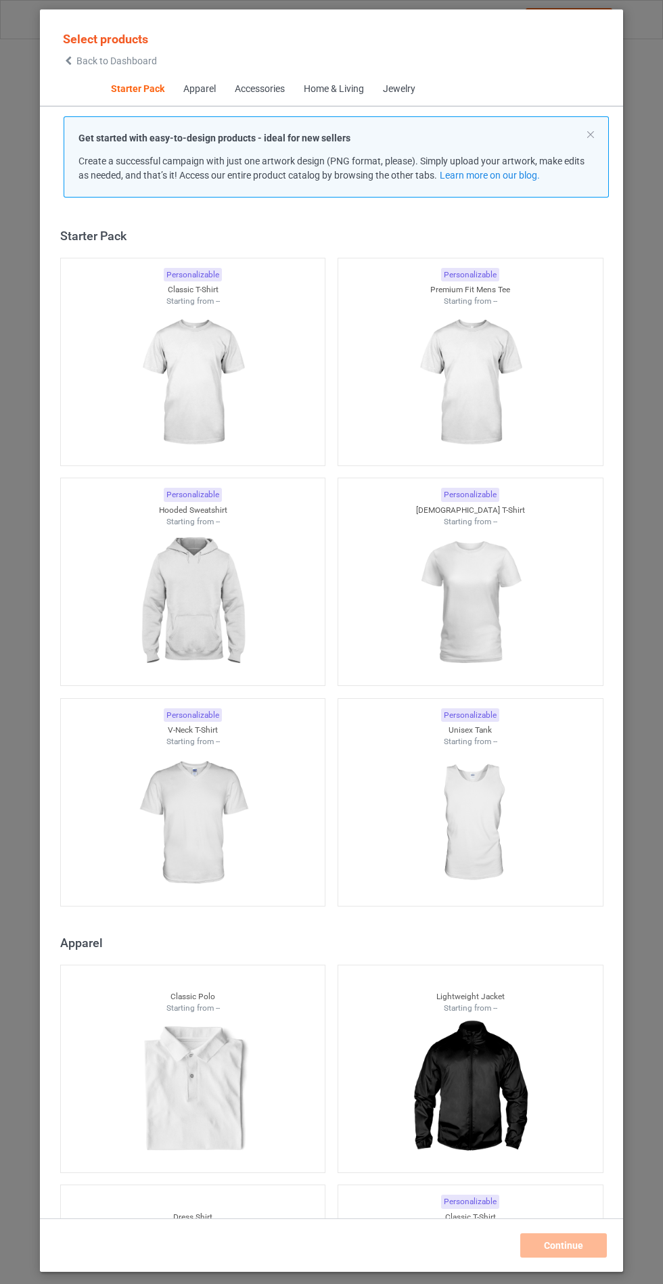
scroll to position [16, 0]
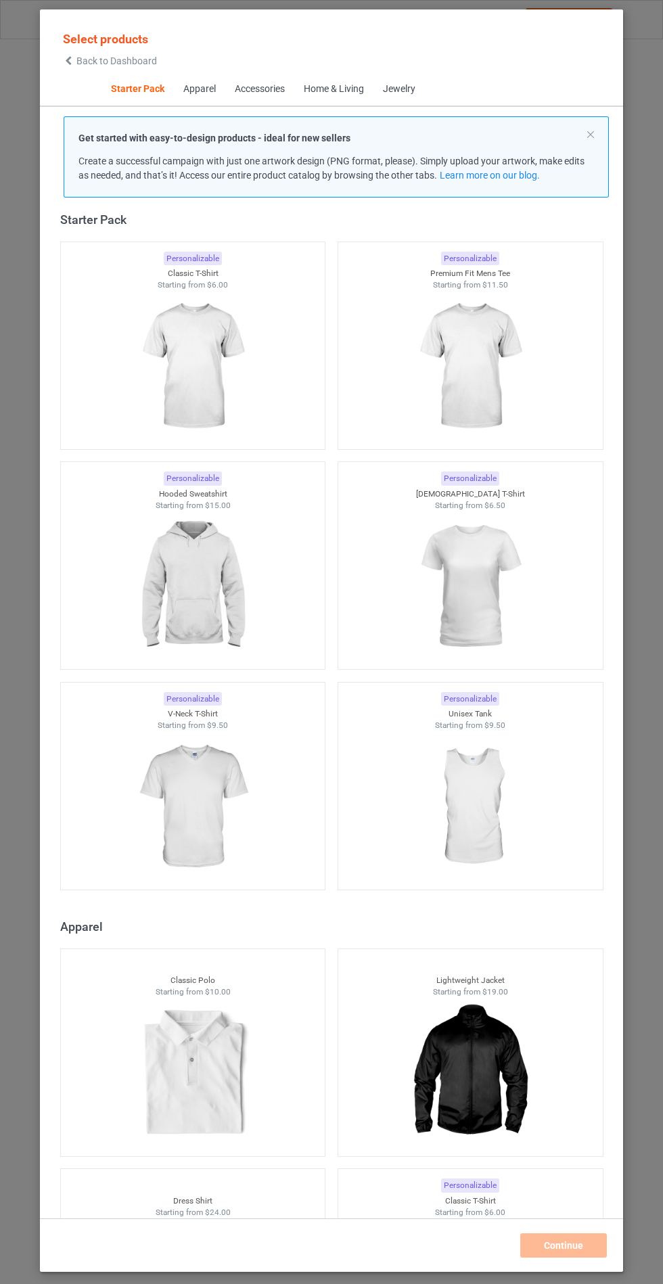
click at [202, 604] on img at bounding box center [192, 587] width 121 height 152
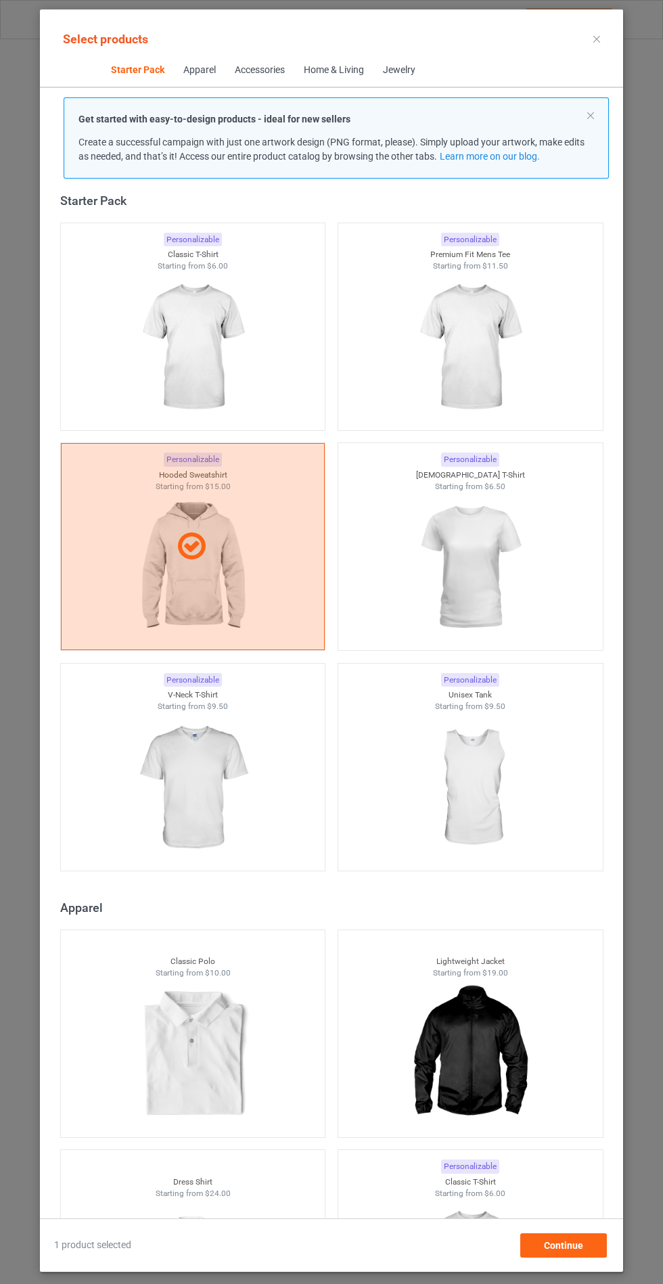
click at [202, 774] on img at bounding box center [192, 788] width 121 height 152
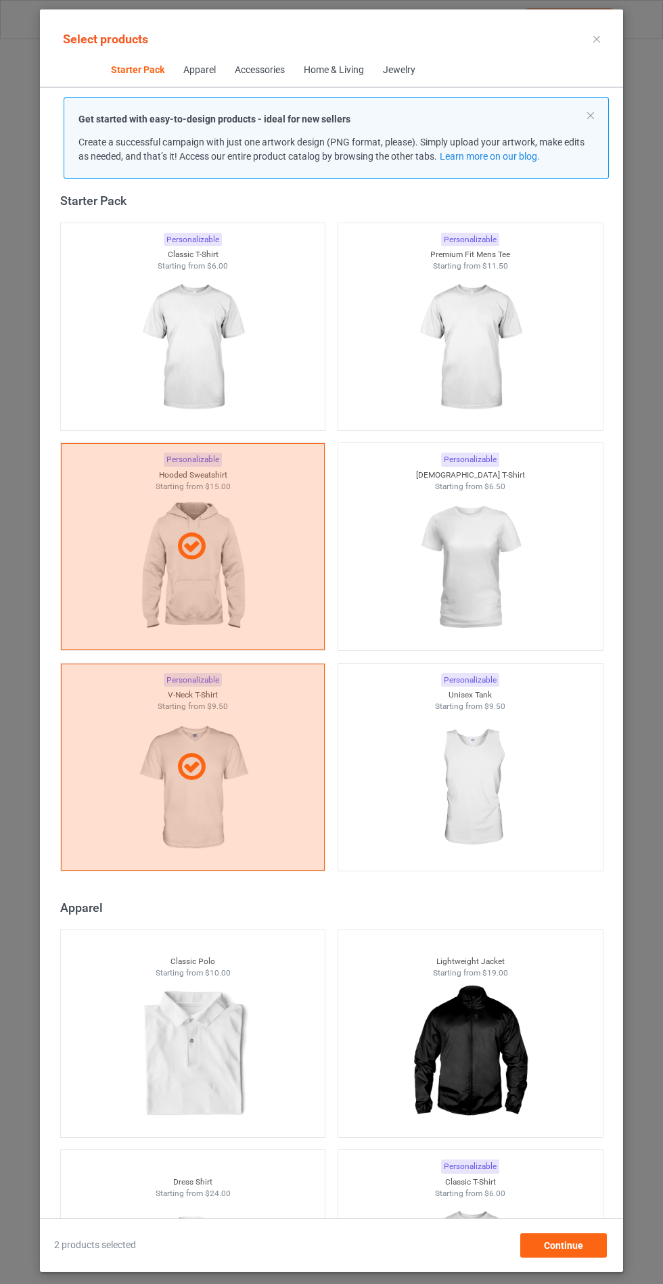
scroll to position [78, 0]
click at [602, 1256] on div "Continue" at bounding box center [563, 1245] width 87 height 24
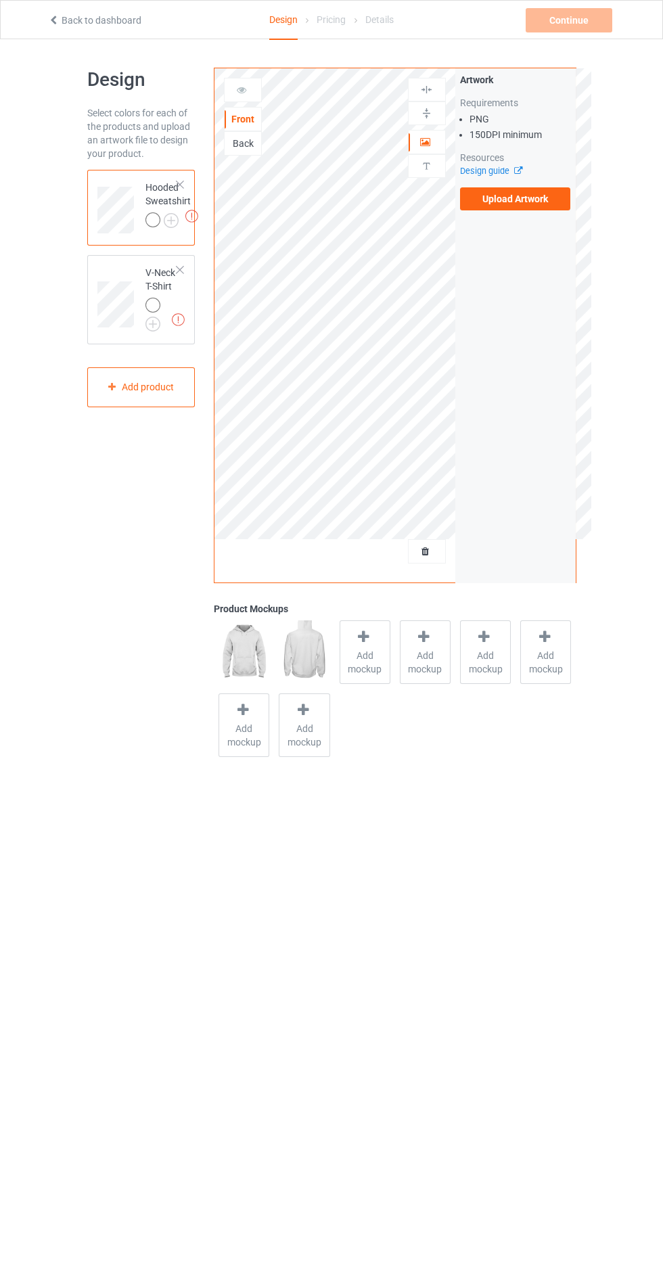
click at [543, 194] on label "Upload Artwork" at bounding box center [515, 198] width 111 height 23
click at [0, 0] on input "Upload Artwork" at bounding box center [0, 0] width 0 height 0
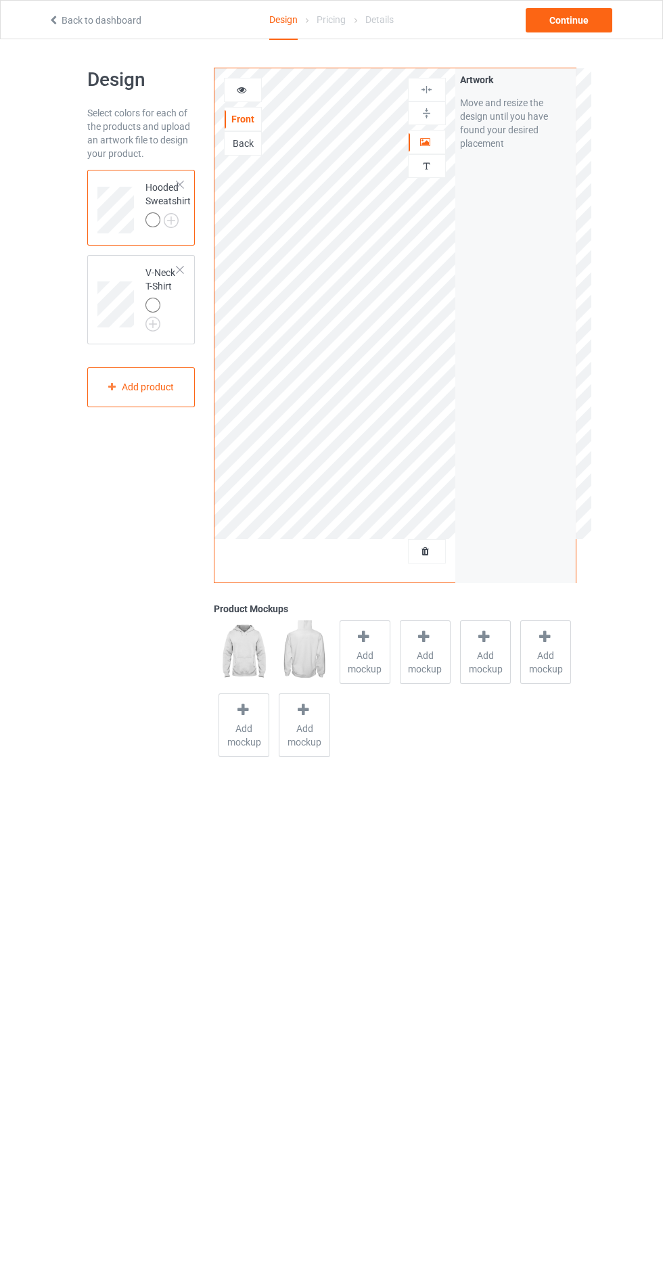
click at [249, 84] on div at bounding box center [243, 90] width 37 height 14
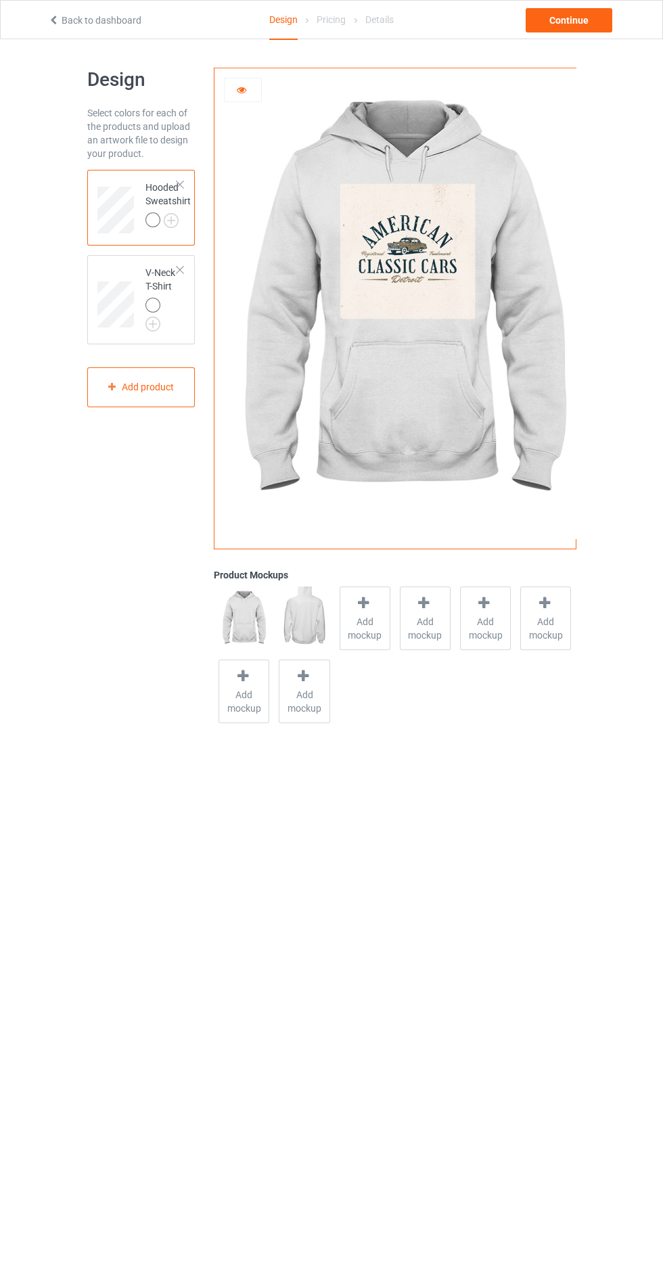
click at [242, 87] on icon at bounding box center [242, 87] width 12 height 9
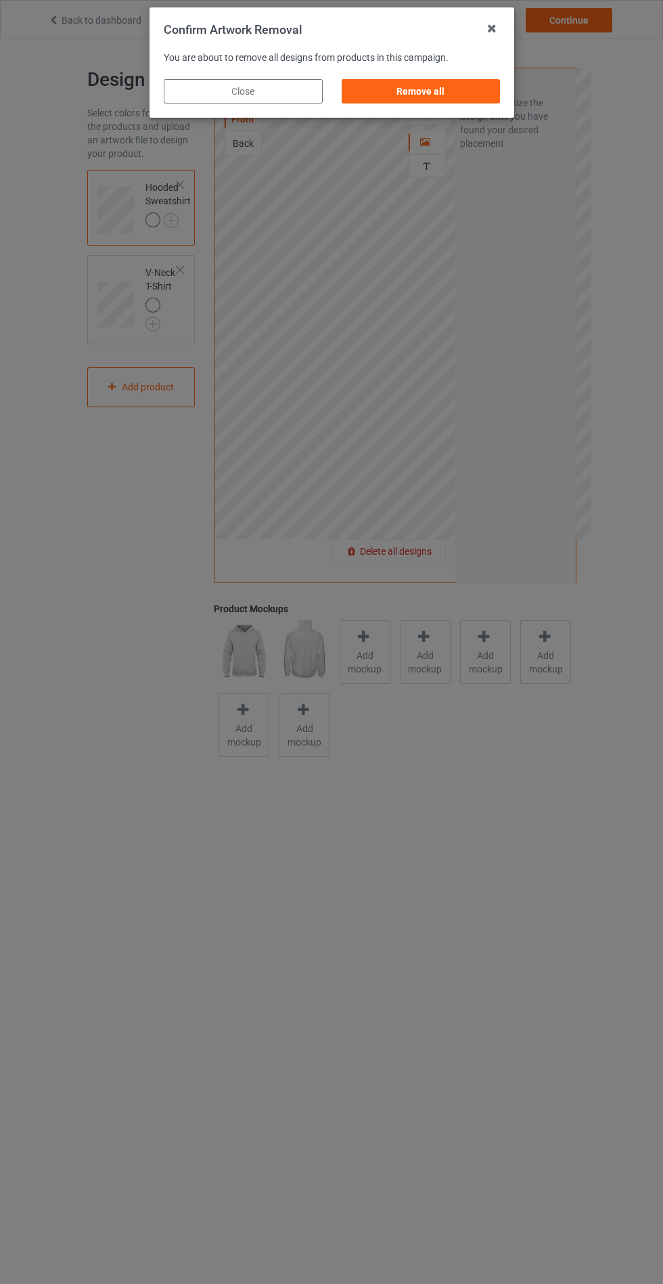
click at [410, 91] on div "Remove all" at bounding box center [420, 91] width 159 height 24
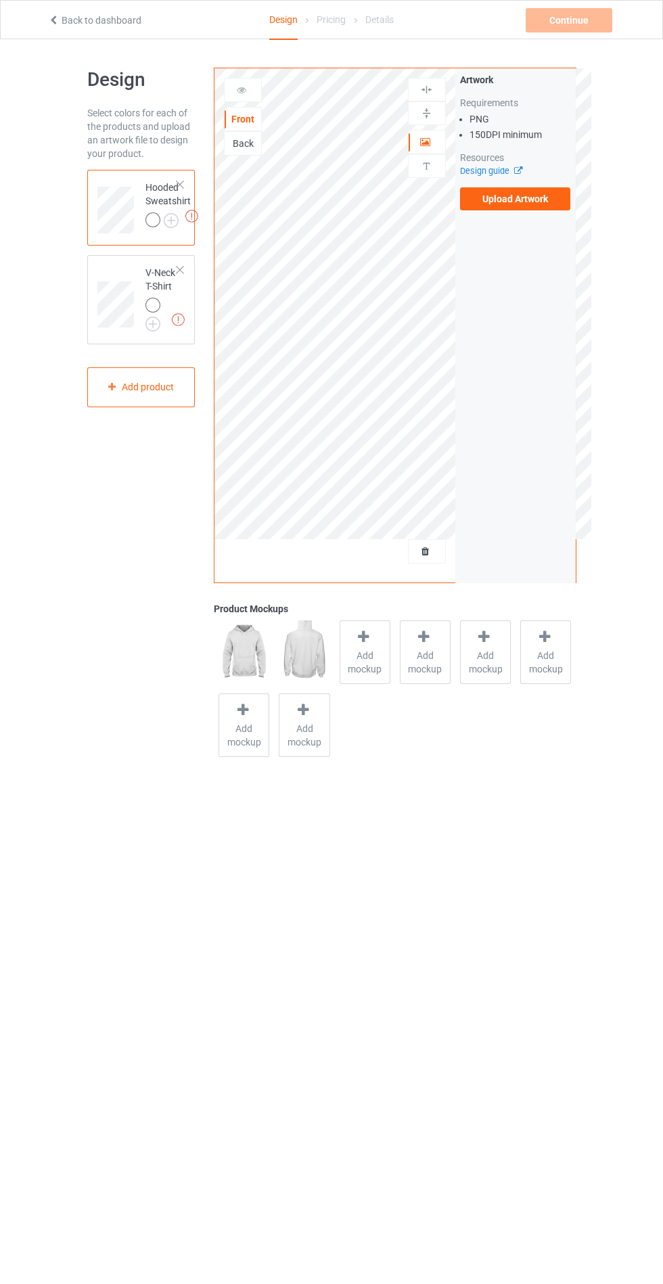
click at [529, 193] on label "Upload Artwork" at bounding box center [515, 198] width 111 height 23
click at [0, 0] on input "Upload Artwork" at bounding box center [0, 0] width 0 height 0
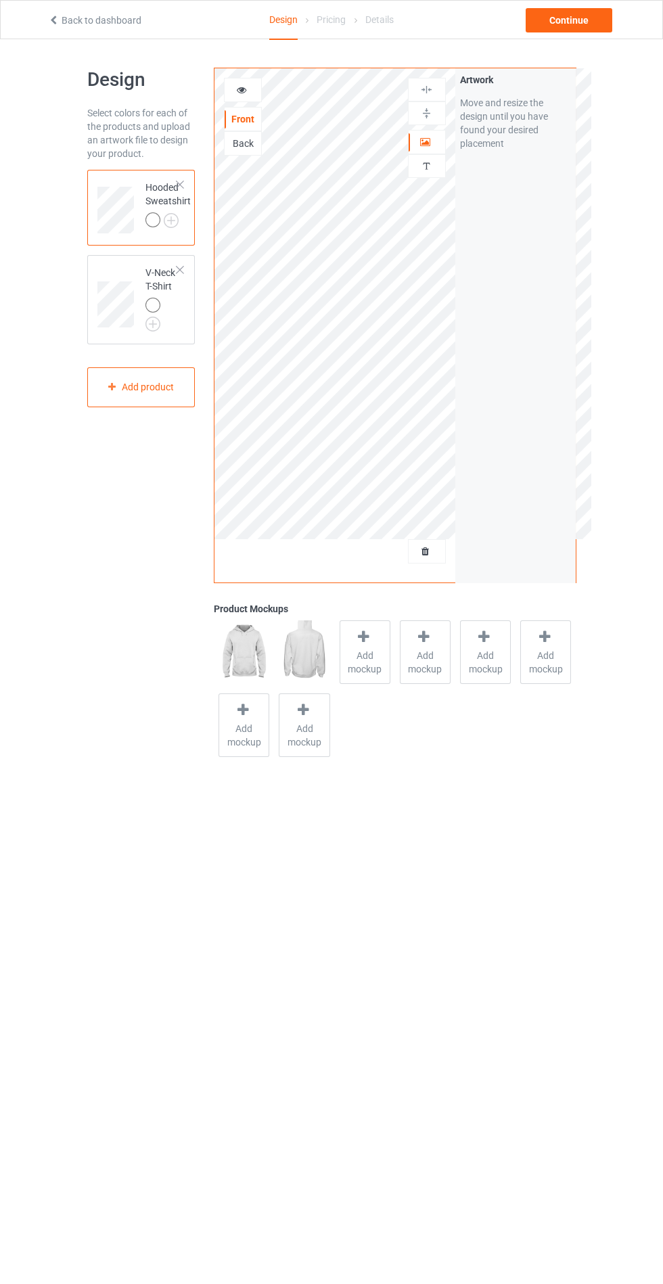
click at [339, 869] on body "Back to dashboard Design Pricing Details Continue Design Select colors for each…" at bounding box center [331, 681] width 663 height 1284
click at [363, 638] on icon at bounding box center [363, 637] width 17 height 14
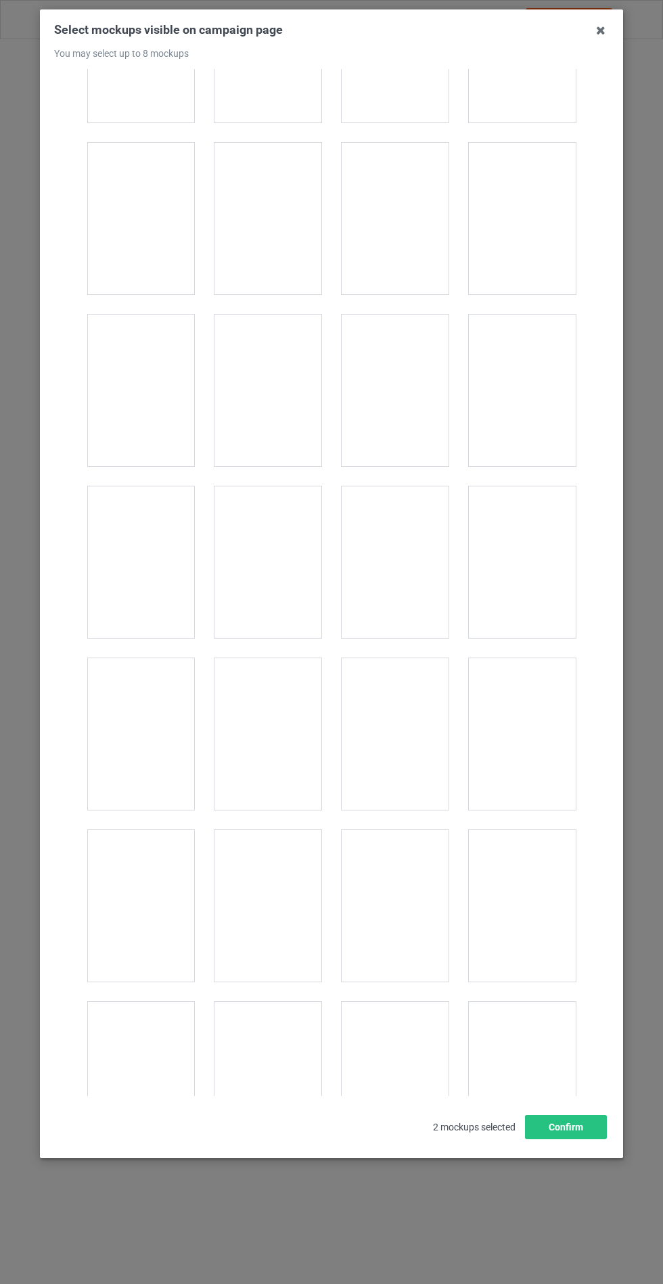
scroll to position [10921, 0]
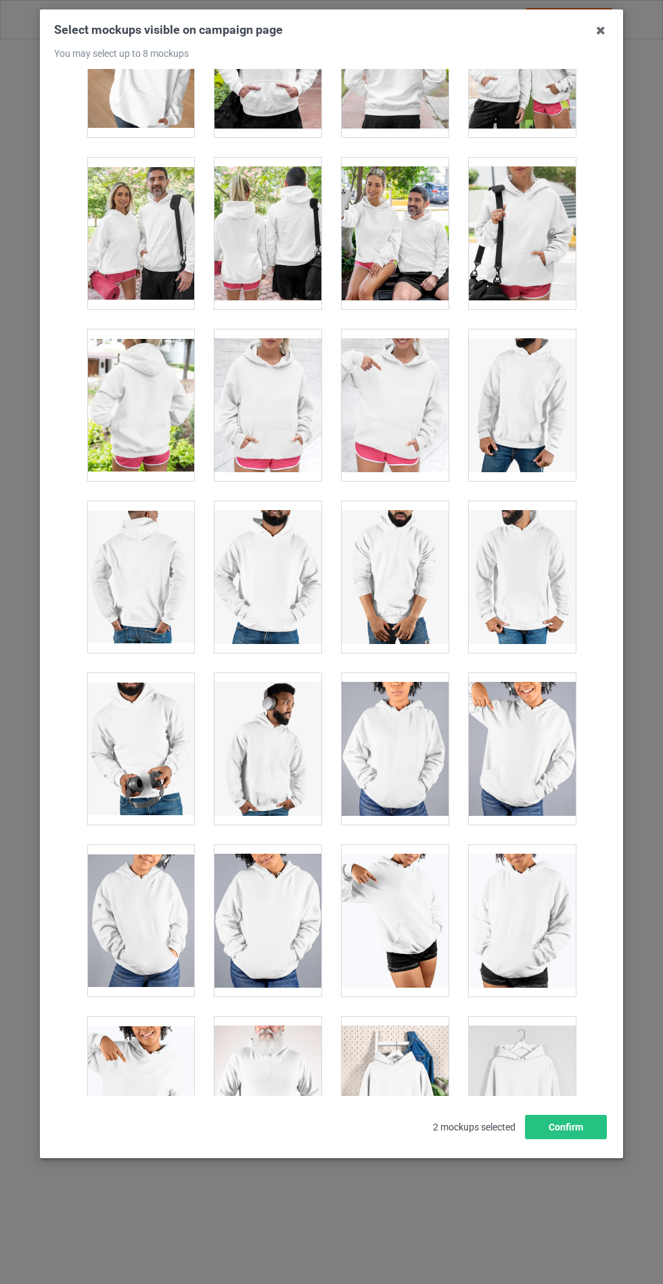
click at [287, 347] on div at bounding box center [267, 406] width 107 height 152
click at [559, 1139] on button "Confirm" at bounding box center [566, 1127] width 82 height 24
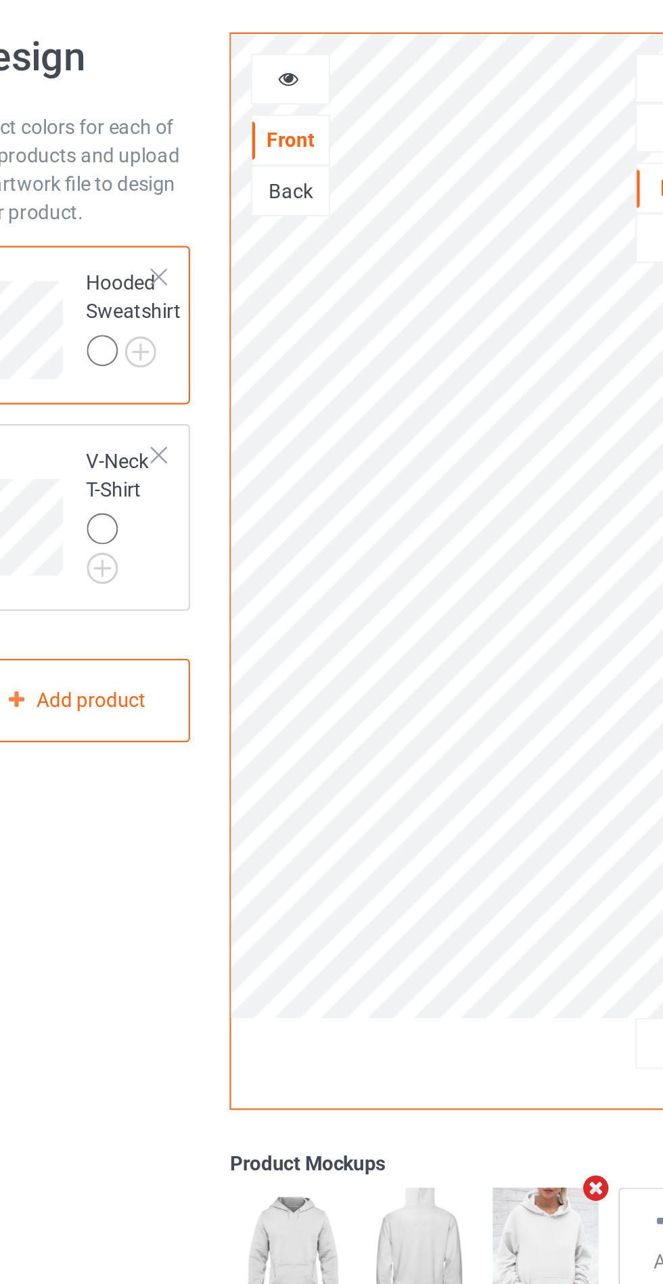
click at [0, 0] on img at bounding box center [0, 0] width 0 height 0
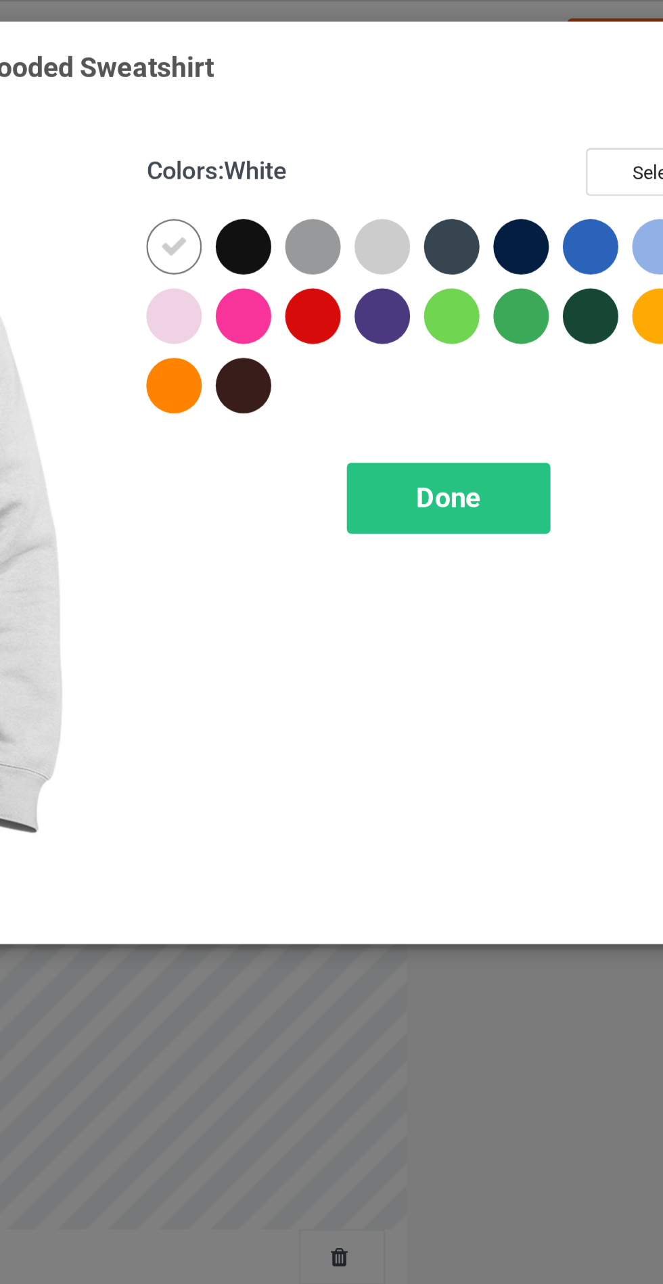
click at [381, 104] on div at bounding box center [383, 108] width 24 height 24
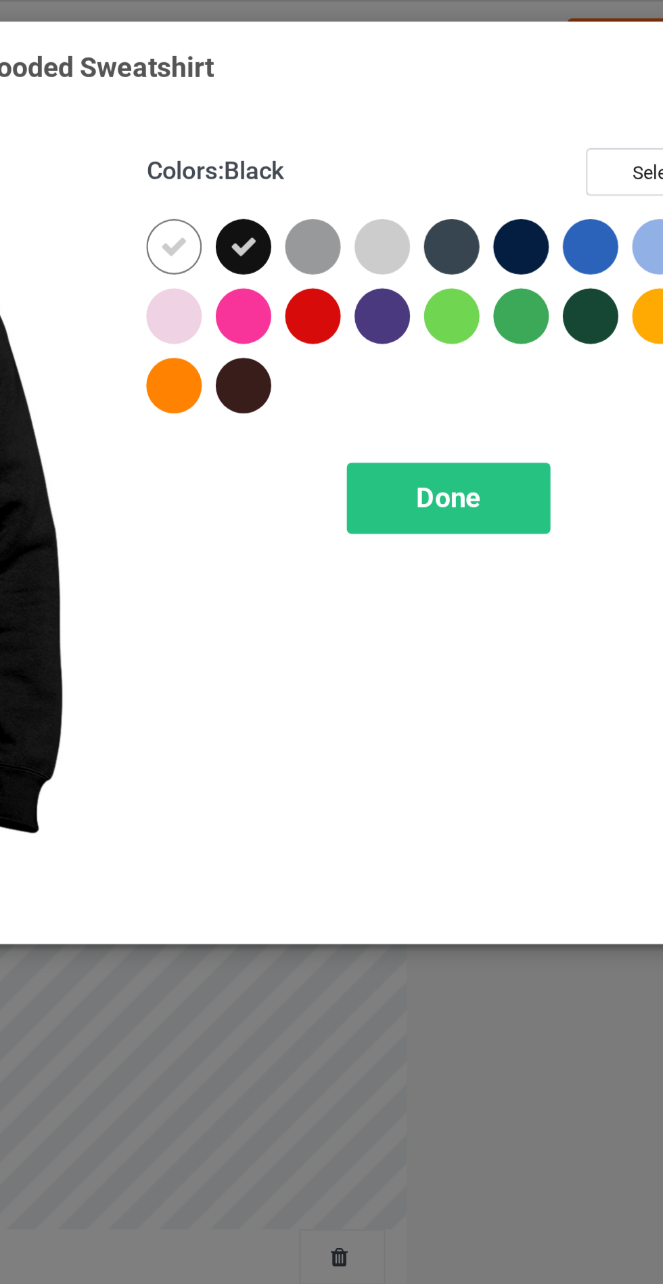
click at [409, 102] on div at bounding box center [414, 108] width 24 height 24
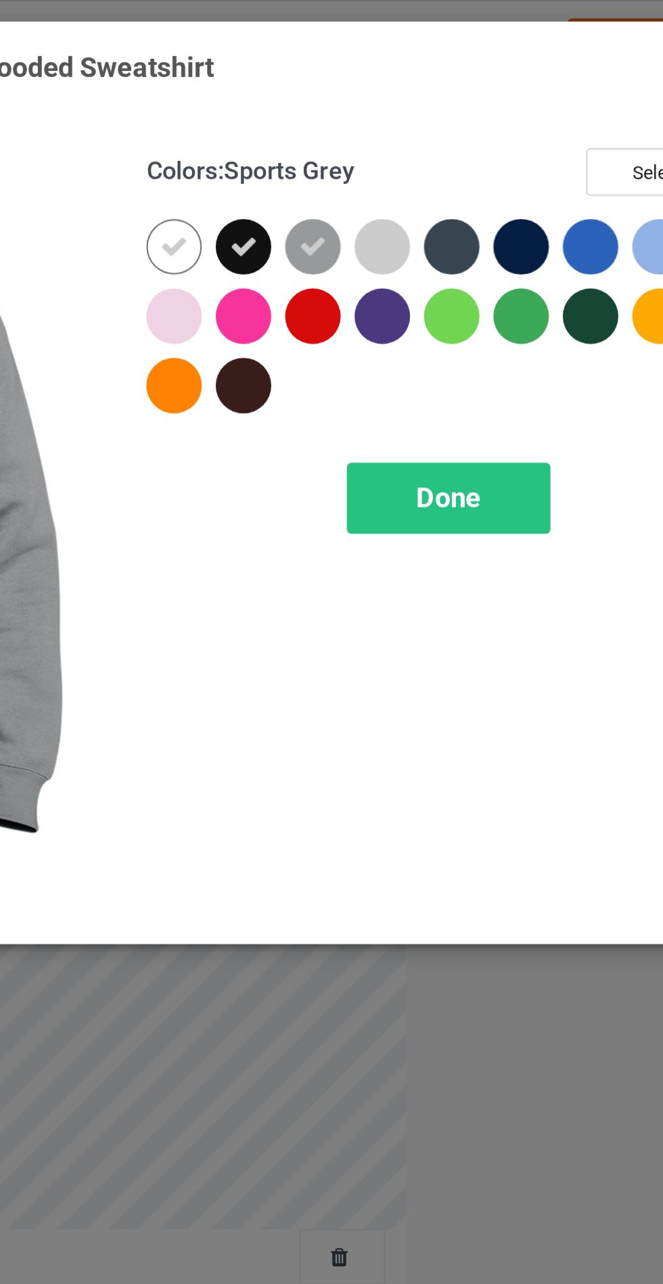
click at [467, 99] on div at bounding box center [475, 108] width 24 height 24
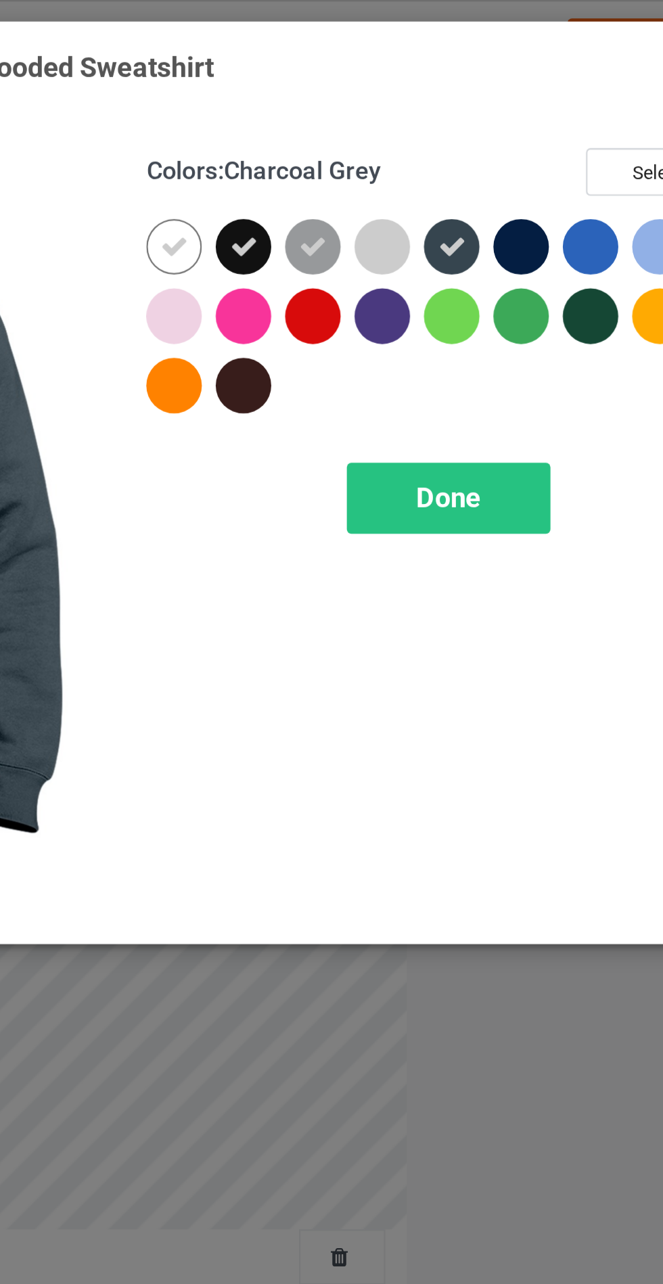
click at [503, 96] on div at bounding box center [505, 108] width 24 height 24
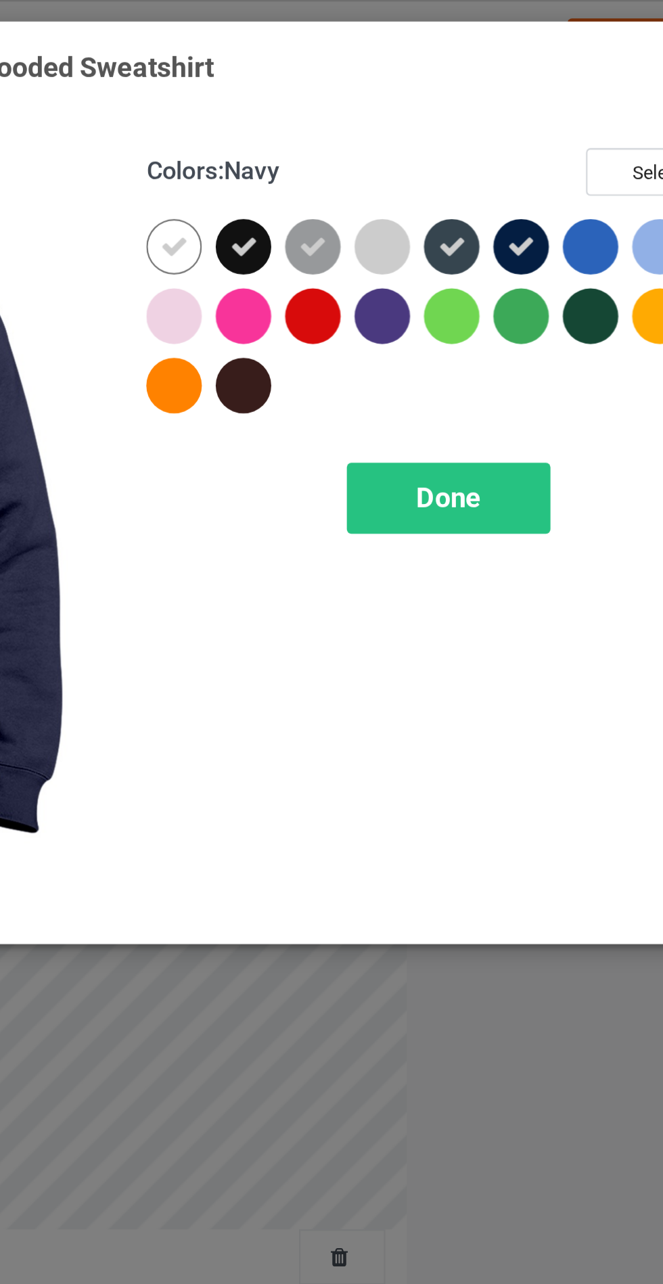
click at [503, 221] on div "Done" at bounding box center [473, 218] width 89 height 31
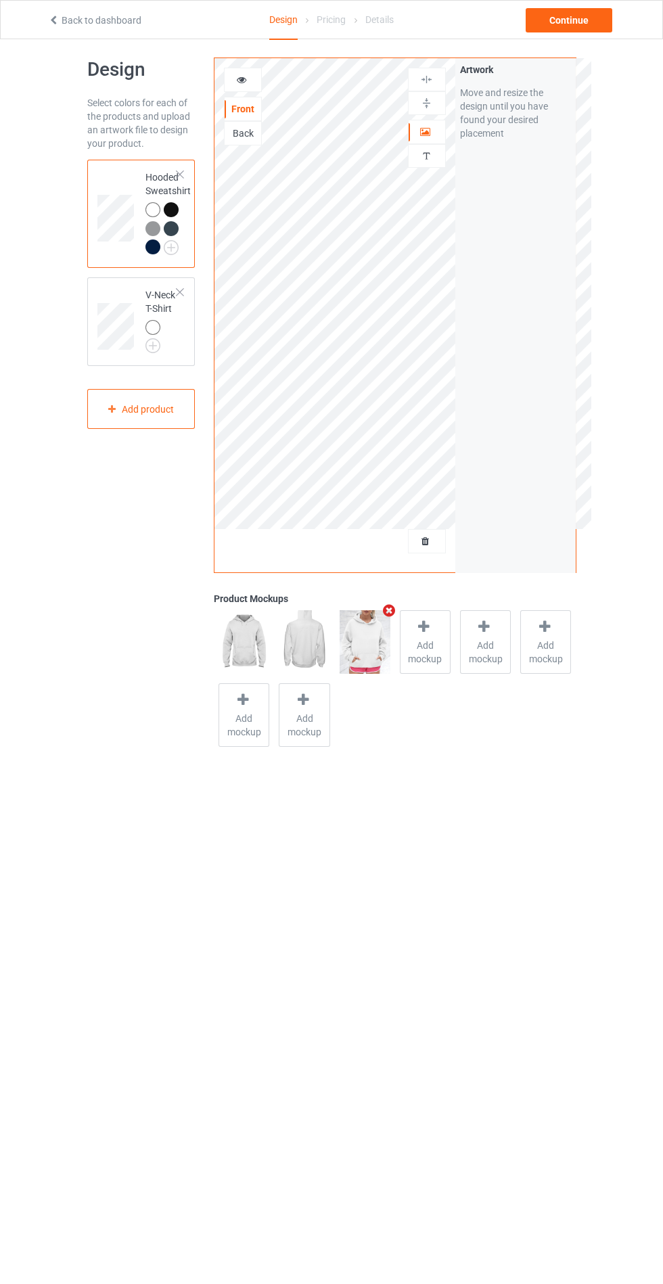
scroll to position [7, 0]
click at [0, 0] on img at bounding box center [0, 0] width 0 height 0
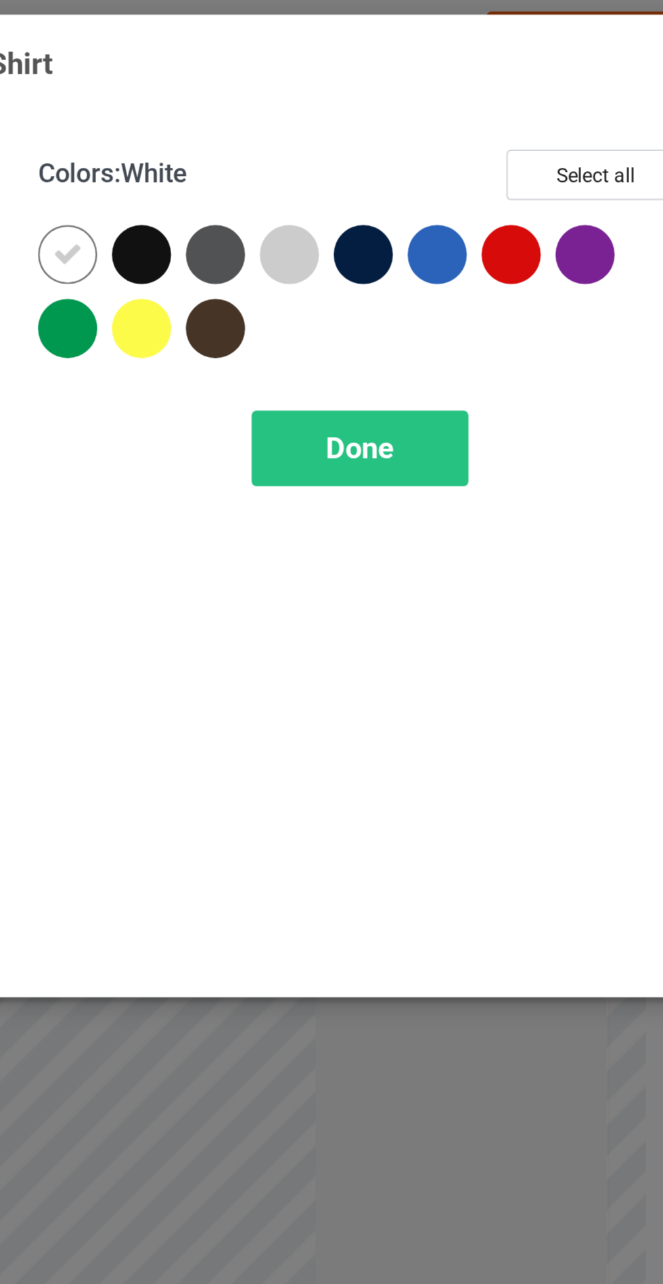
click at [383, 104] on div at bounding box center [383, 108] width 24 height 24
click at [405, 100] on div at bounding box center [414, 108] width 24 height 24
click at [467, 103] on div at bounding box center [475, 108] width 24 height 24
click at [482, 196] on div "Done" at bounding box center [473, 188] width 89 height 31
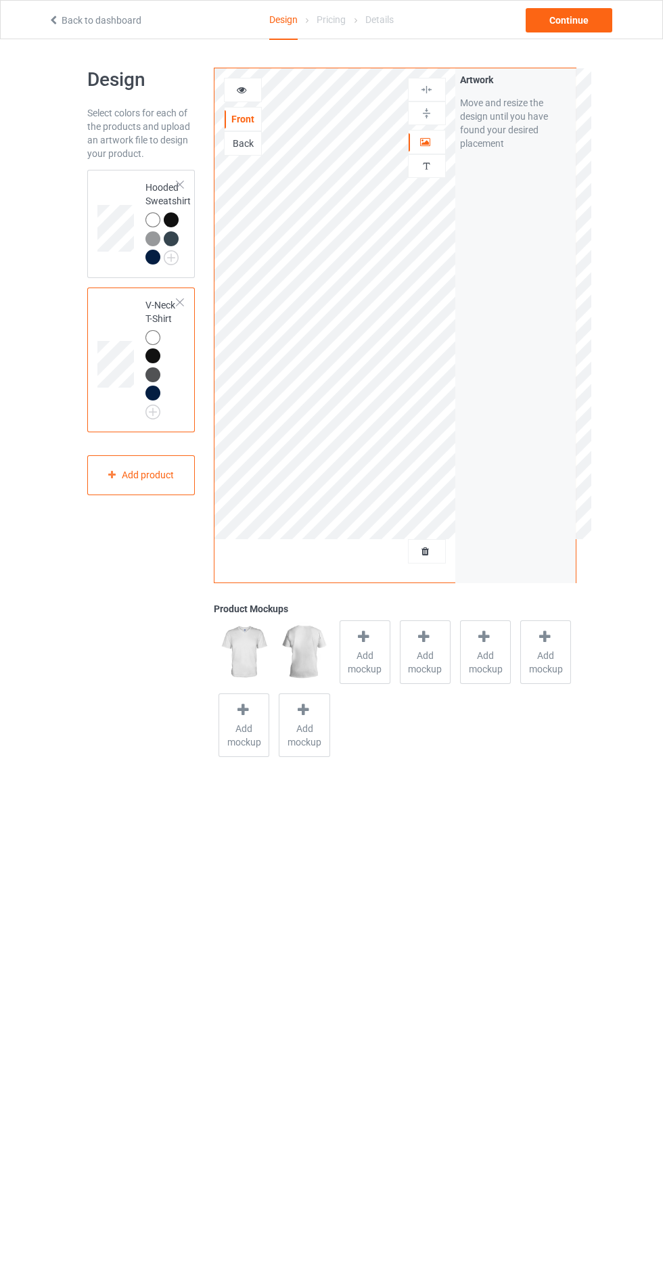
click at [359, 645] on div at bounding box center [364, 639] width 19 height 20
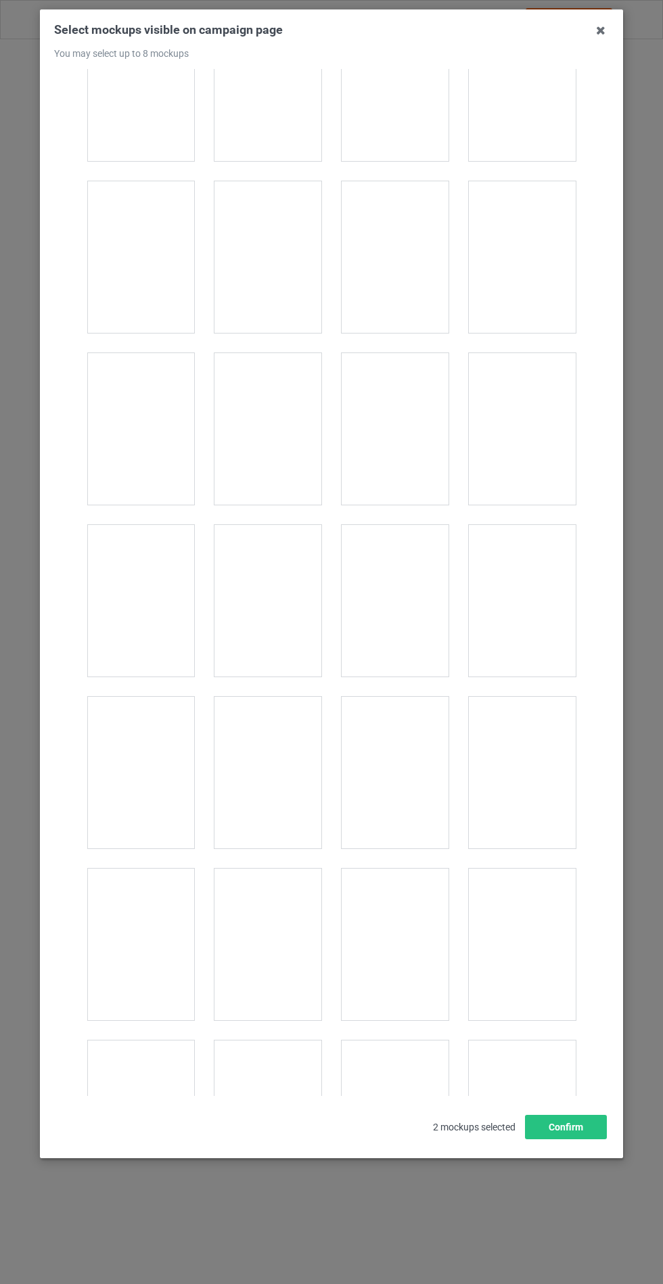
scroll to position [1824, 0]
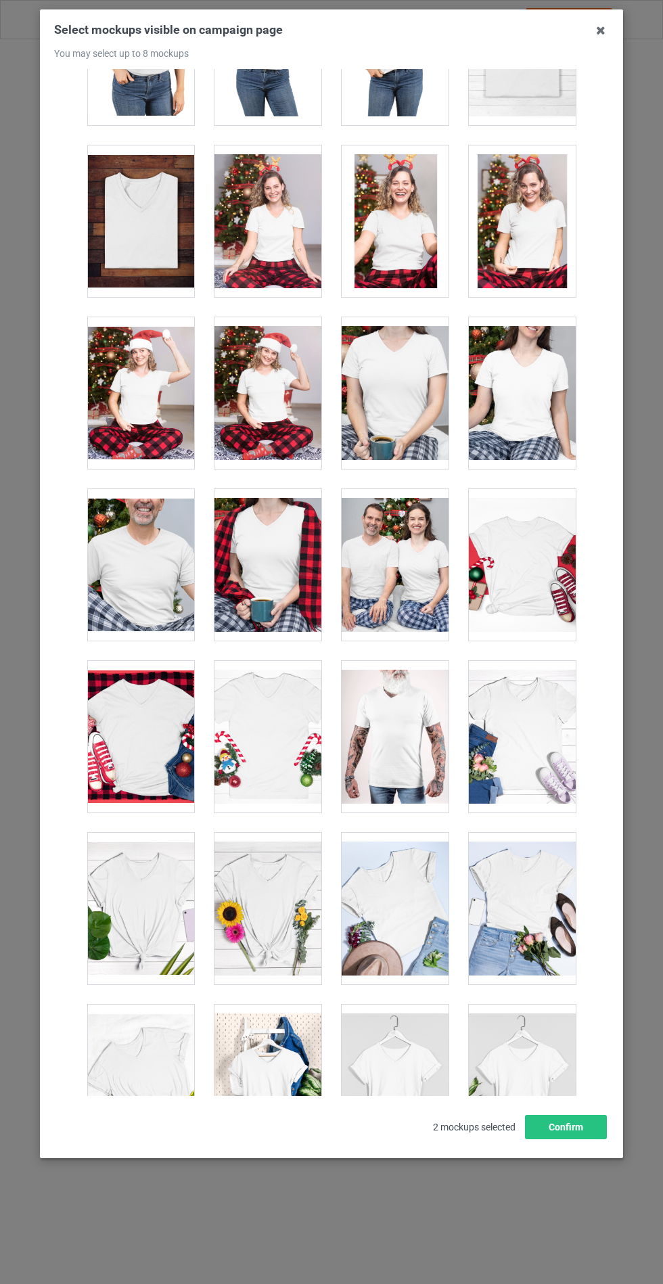
click at [518, 721] on div at bounding box center [522, 737] width 107 height 152
click at [288, 892] on div at bounding box center [267, 909] width 107 height 152
click at [548, 1139] on button "Confirm" at bounding box center [566, 1127] width 82 height 24
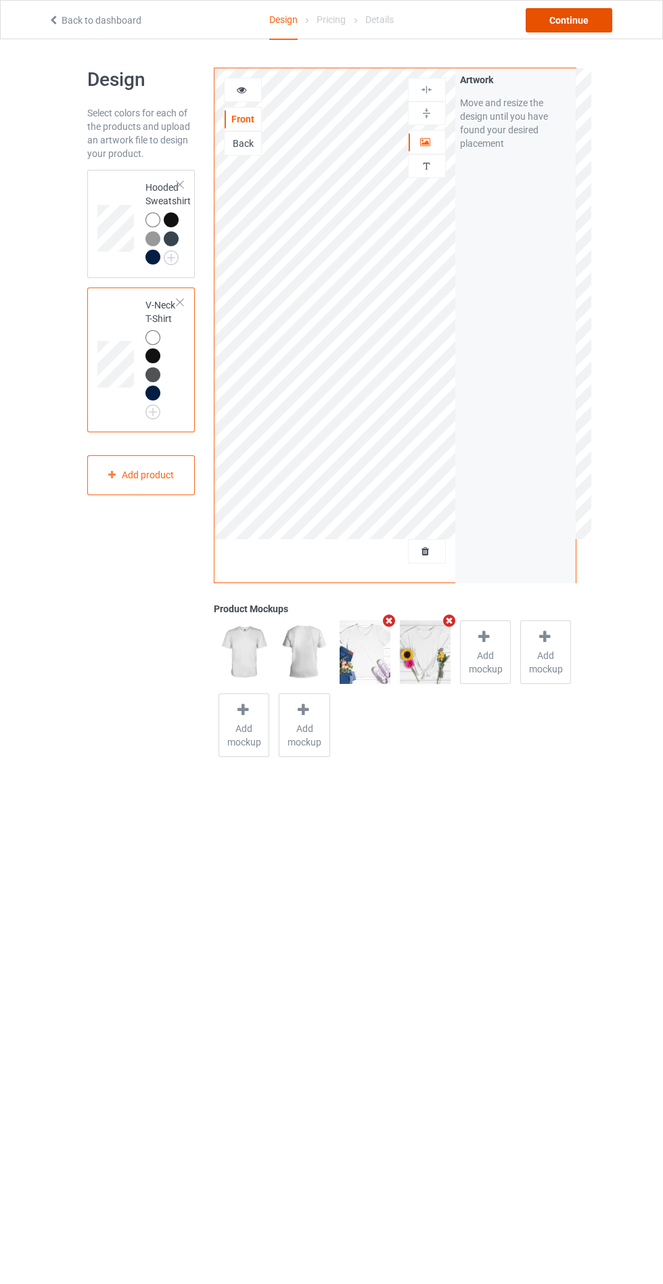
click at [574, 20] on div "Continue" at bounding box center [569, 20] width 87 height 24
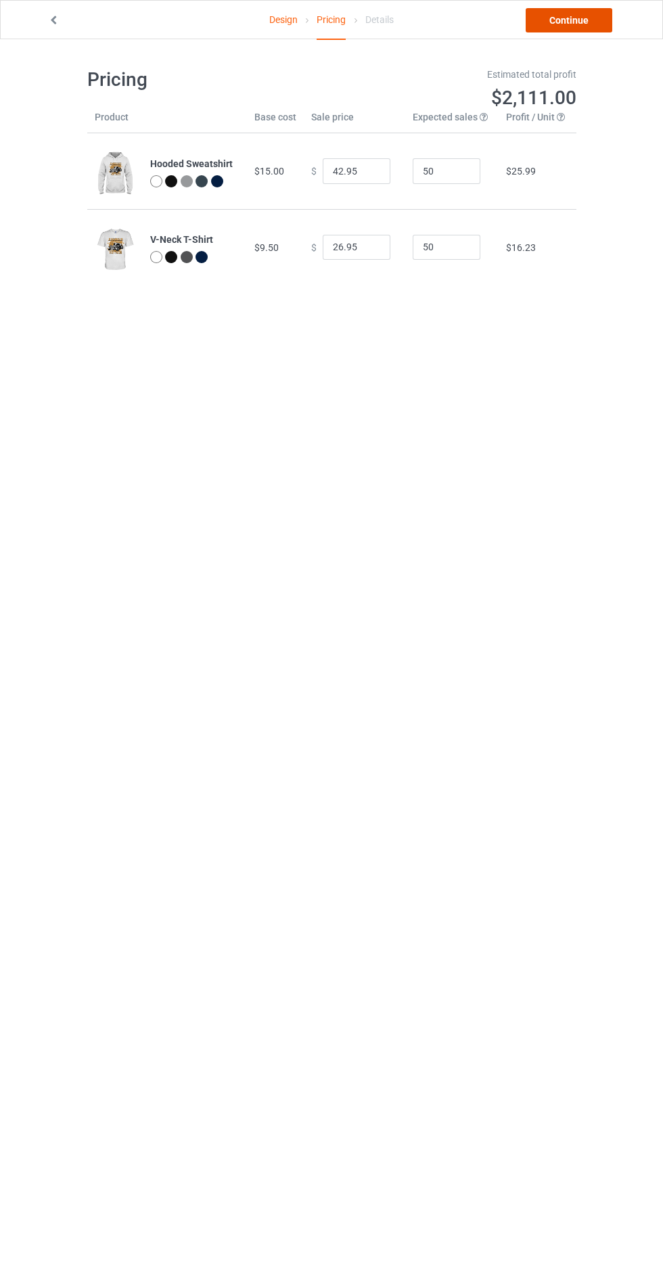
click at [553, 30] on link "Continue" at bounding box center [569, 20] width 87 height 24
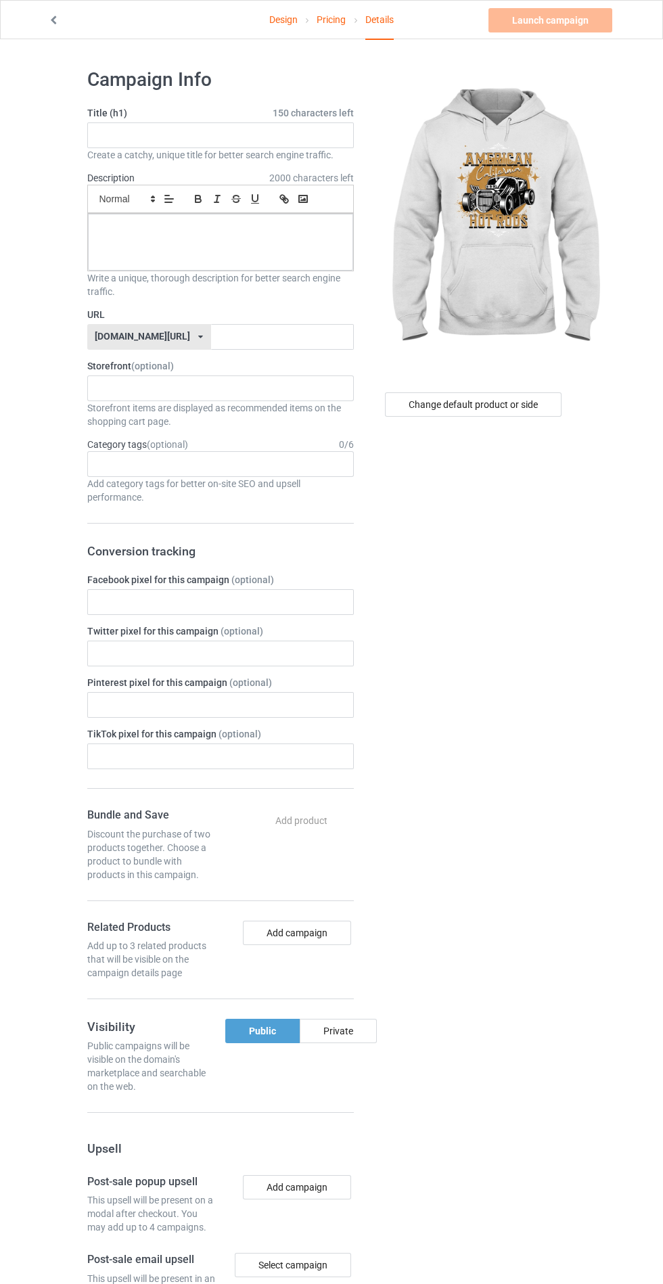
click at [312, 110] on span "150 characters left" at bounding box center [313, 113] width 81 height 14
click at [230, 139] on input "text" at bounding box center [220, 135] width 267 height 26
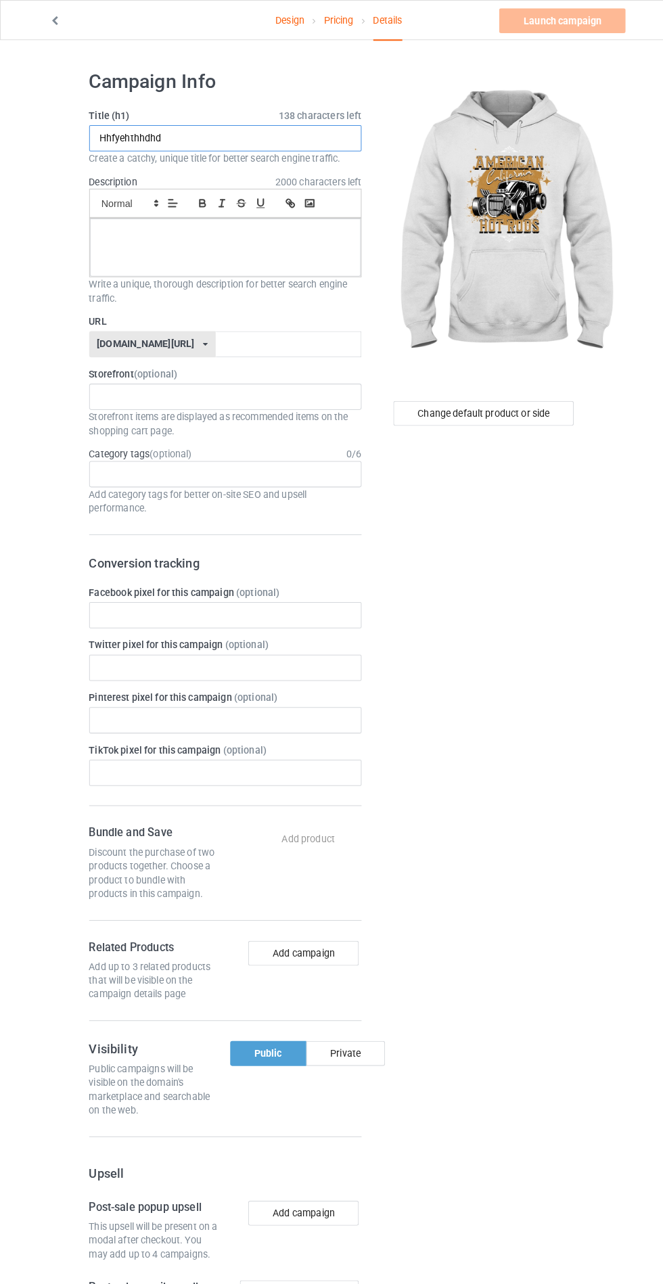
type input "Hhfyehthhdhd"
click at [187, 263] on div at bounding box center [220, 242] width 265 height 57
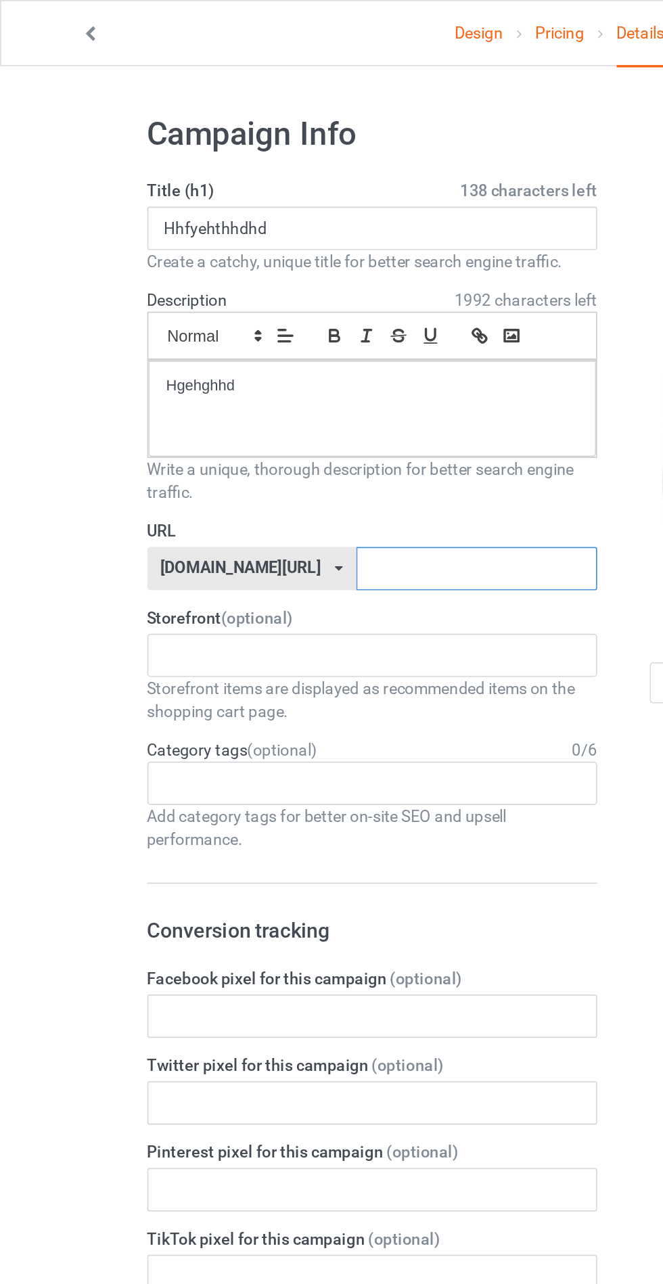
click at [252, 334] on input "text" at bounding box center [282, 337] width 143 height 26
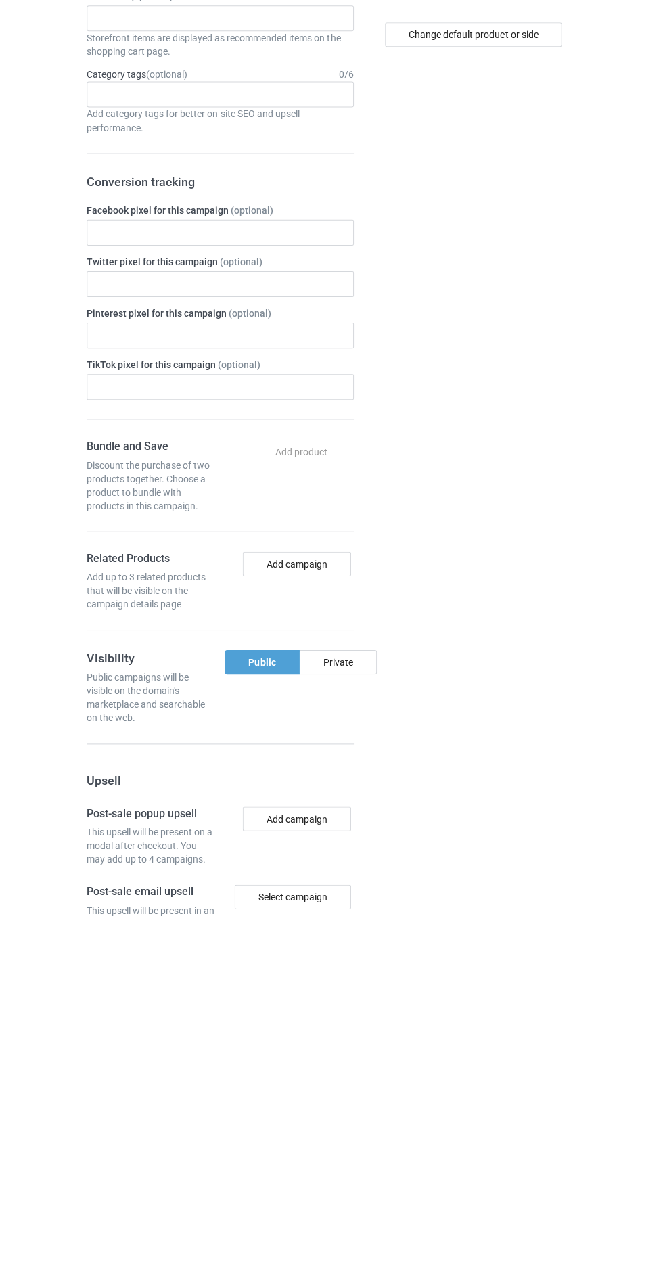
type input "Jdhjdhhdhhd"
click at [357, 1028] on div "Private" at bounding box center [338, 1031] width 77 height 24
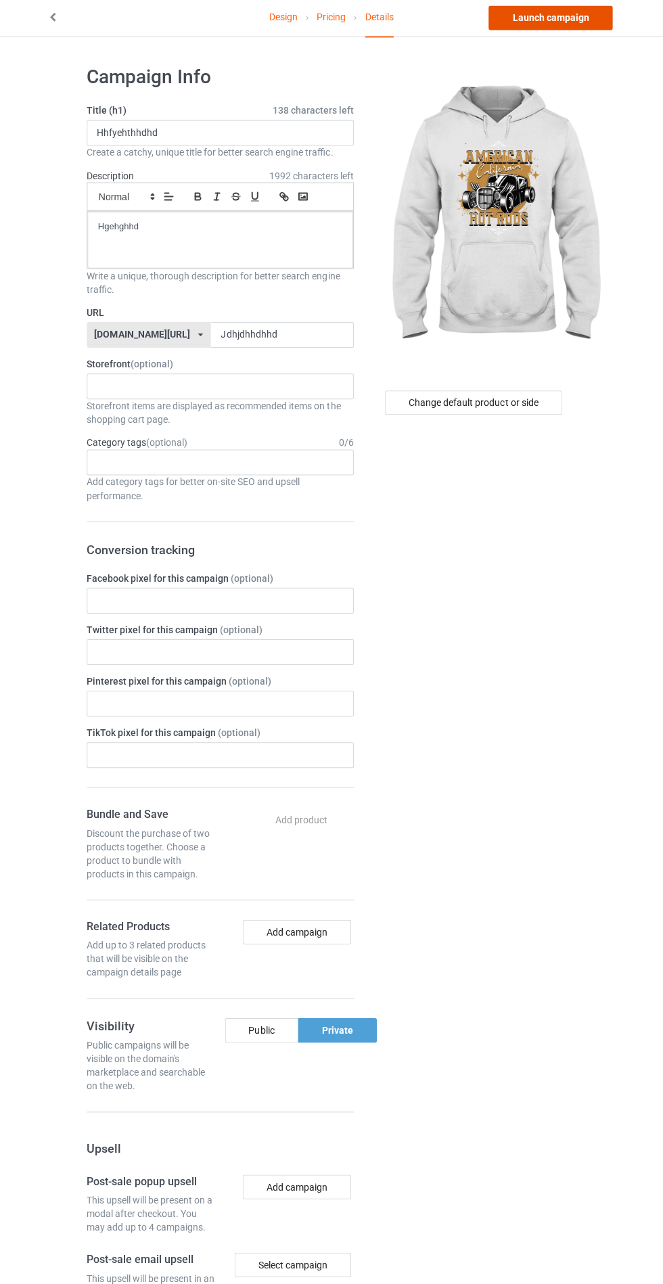
click at [552, 18] on link "Launch campaign" at bounding box center [551, 20] width 124 height 24
